Goal: Task Accomplishment & Management: Use online tool/utility

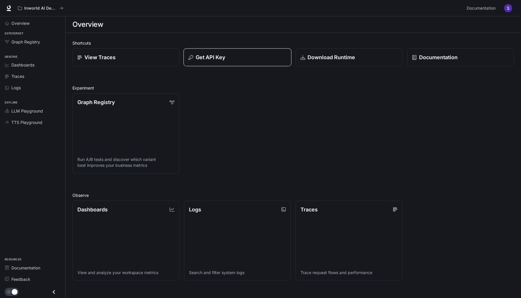
click at [214, 58] on p "Get API Key" at bounding box center [211, 57] width 30 height 8
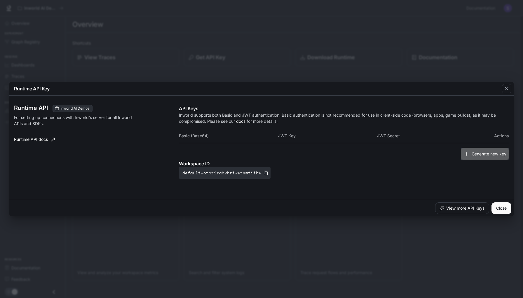
click at [466, 154] on icon "button" at bounding box center [467, 154] width 4 height 4
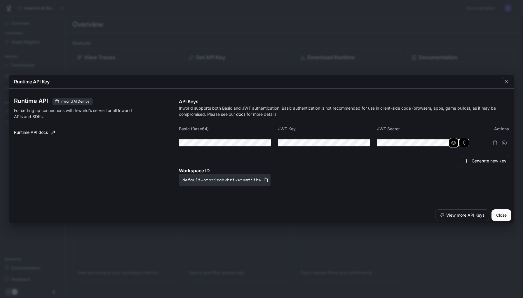
click at [453, 145] on icon "button" at bounding box center [453, 143] width 5 height 5
click at [354, 143] on icon "button" at bounding box center [354, 143] width 5 height 5
click at [254, 144] on icon "button" at bounding box center [255, 143] width 5 height 5
click at [362, 165] on div "Generate new key" at bounding box center [344, 161] width 330 height 13
click at [267, 143] on icon "Copy Basic (Base64)" at bounding box center [266, 143] width 5 height 5
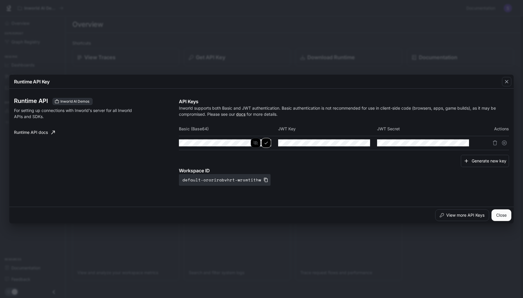
click at [281, 39] on div "Runtime API Key Runtime API Inworld AI Demos For setting up connections with In…" at bounding box center [261, 149] width 523 height 298
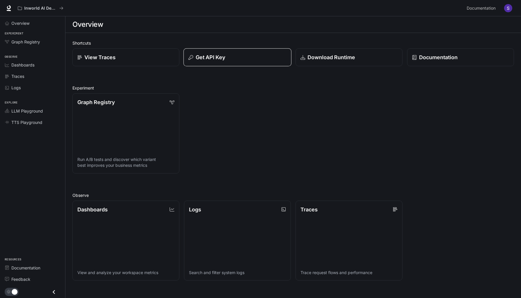
click at [212, 60] on p "Get API Key" at bounding box center [211, 57] width 30 height 8
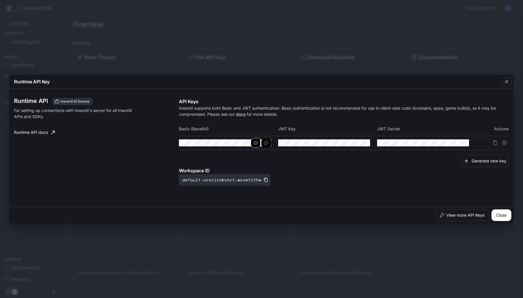
click at [255, 144] on icon "button" at bounding box center [255, 143] width 5 height 4
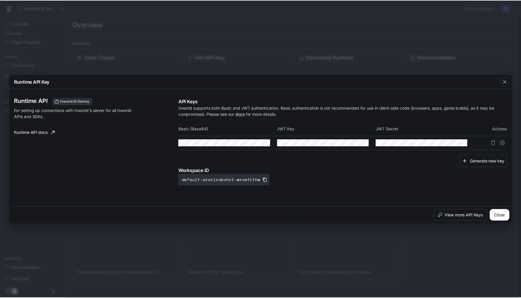
scroll to position [0, 285]
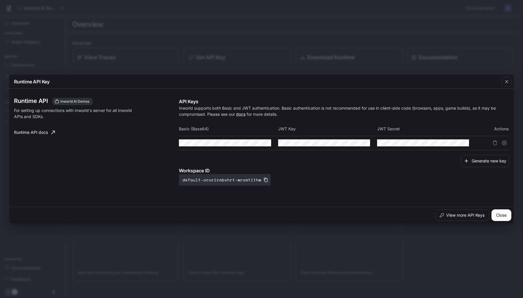
click at [292, 146] on tr at bounding box center [344, 143] width 330 height 14
click at [334, 157] on div "Generate new key" at bounding box center [344, 161] width 330 height 13
click at [501, 215] on button "Close" at bounding box center [502, 216] width 20 height 12
